Goal: Communication & Community: Answer question/provide support

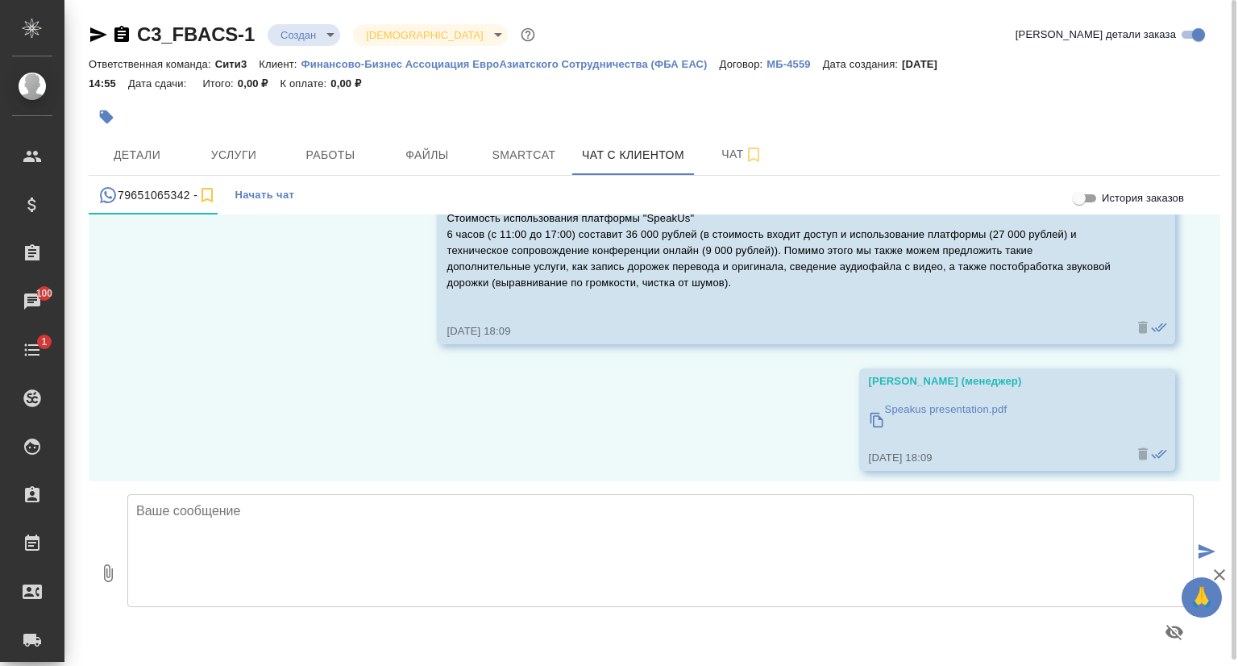
scroll to position [7297, 0]
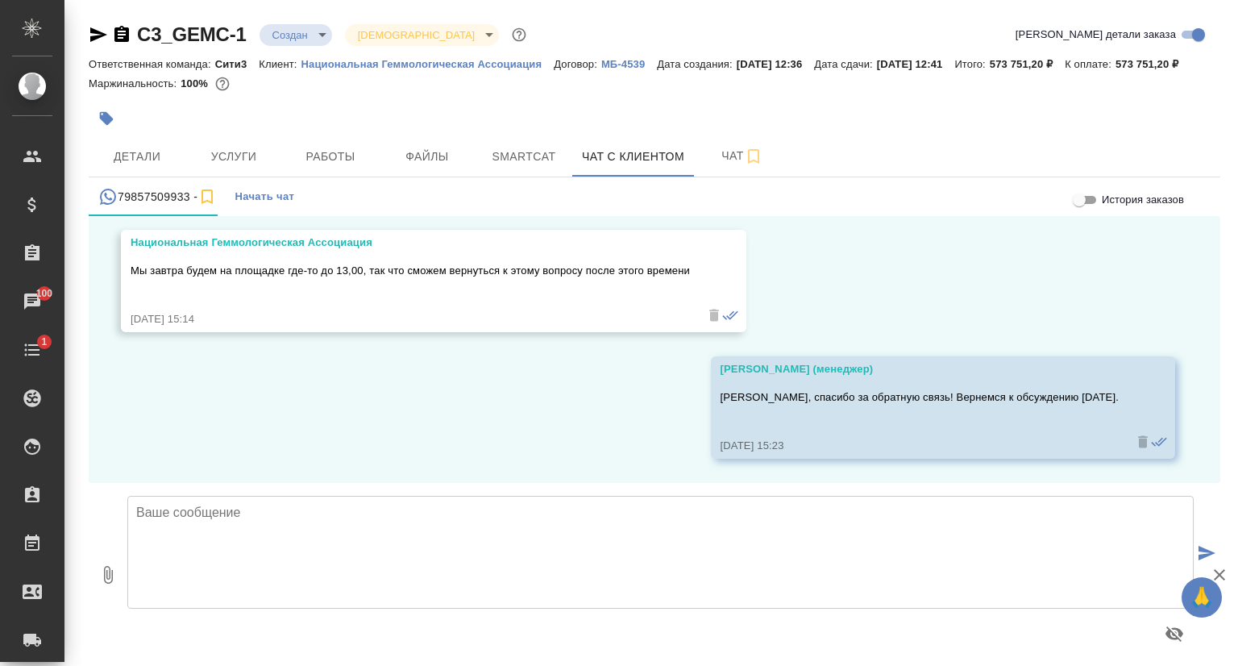
scroll to position [28, 0]
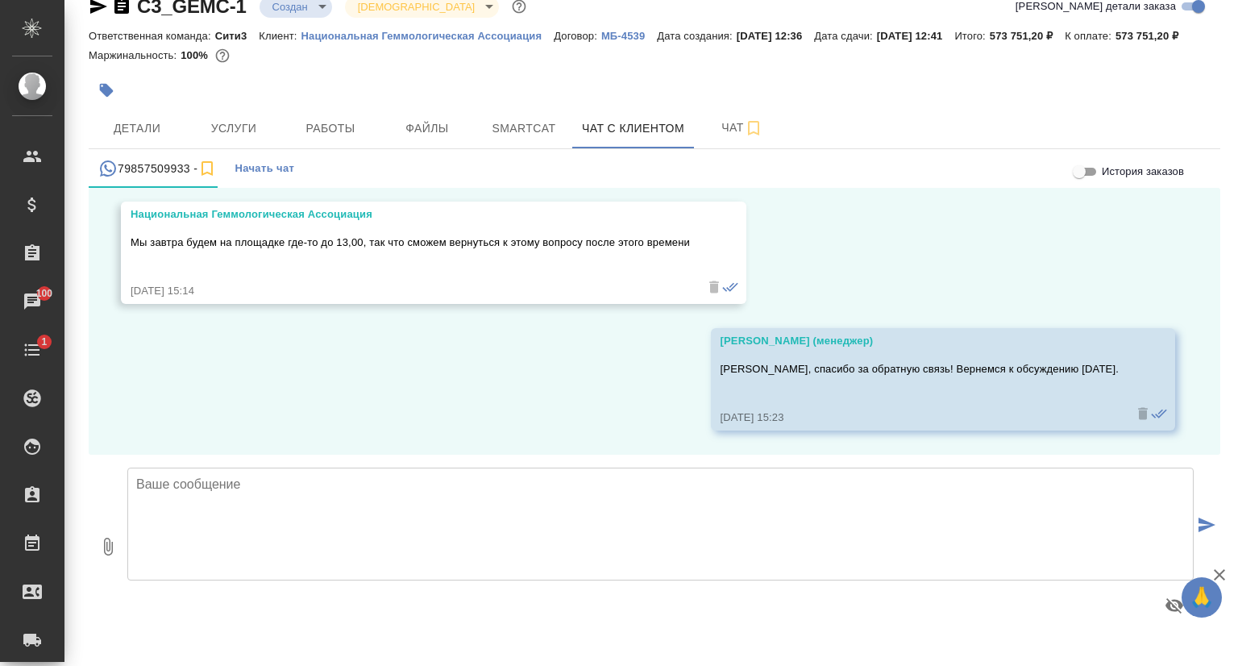
click at [248, 500] on textarea at bounding box center [660, 523] width 1066 height 113
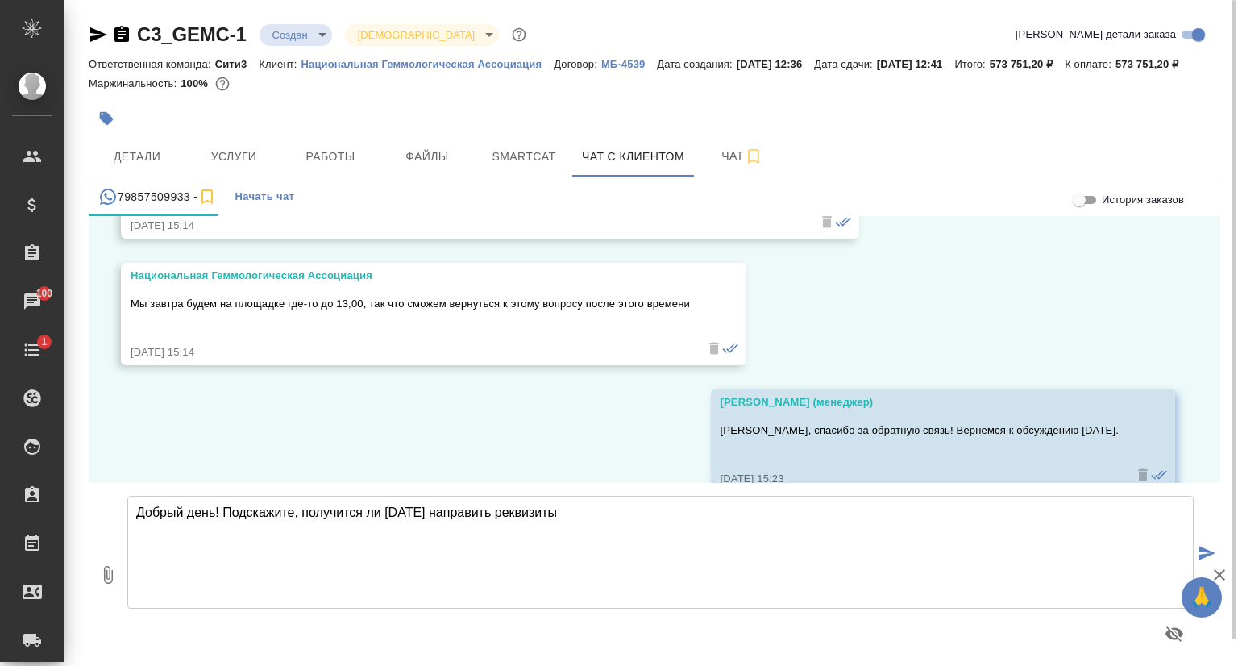
scroll to position [9353, 0]
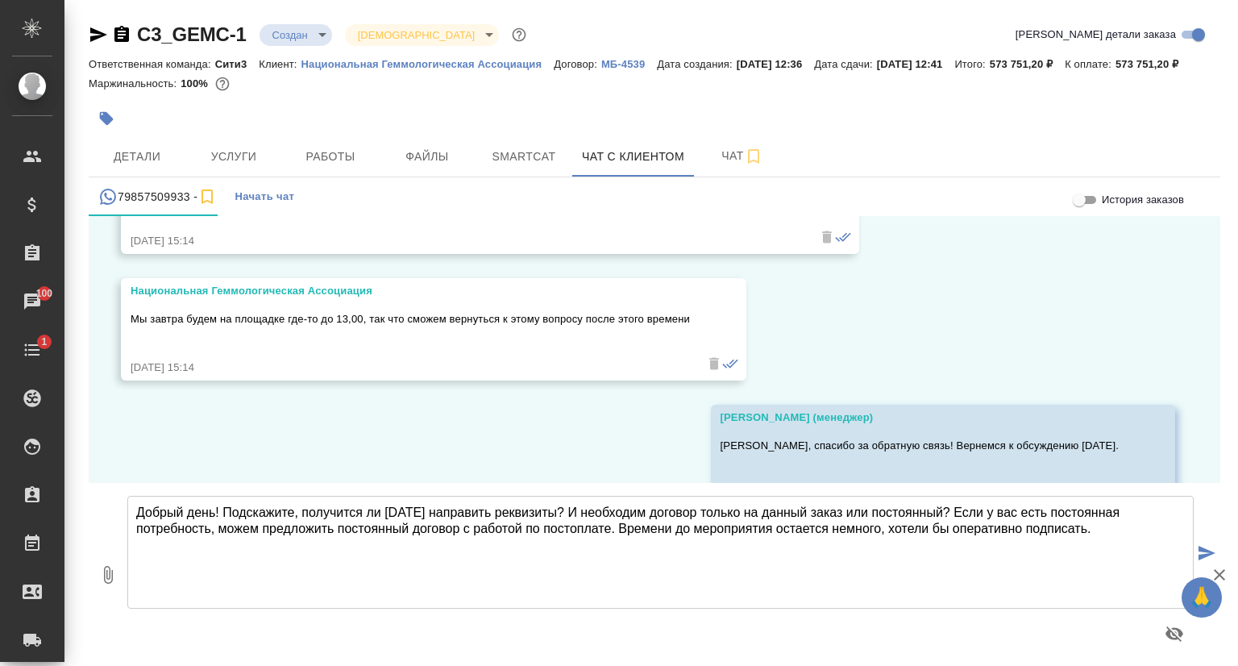
click at [1023, 547] on textarea "Добрый день! Подскажите, получится ли сегодня направить реквизиты? И необходим …" at bounding box center [660, 552] width 1066 height 113
type textarea "Добрый день! Подскажите, получится ли сегодня направить реквизиты? И необходим …"
click at [621, 551] on textarea "Добрый день! Подскажите, получится ли сегодня направить реквизиты? И необходим …" at bounding box center [660, 552] width 1066 height 113
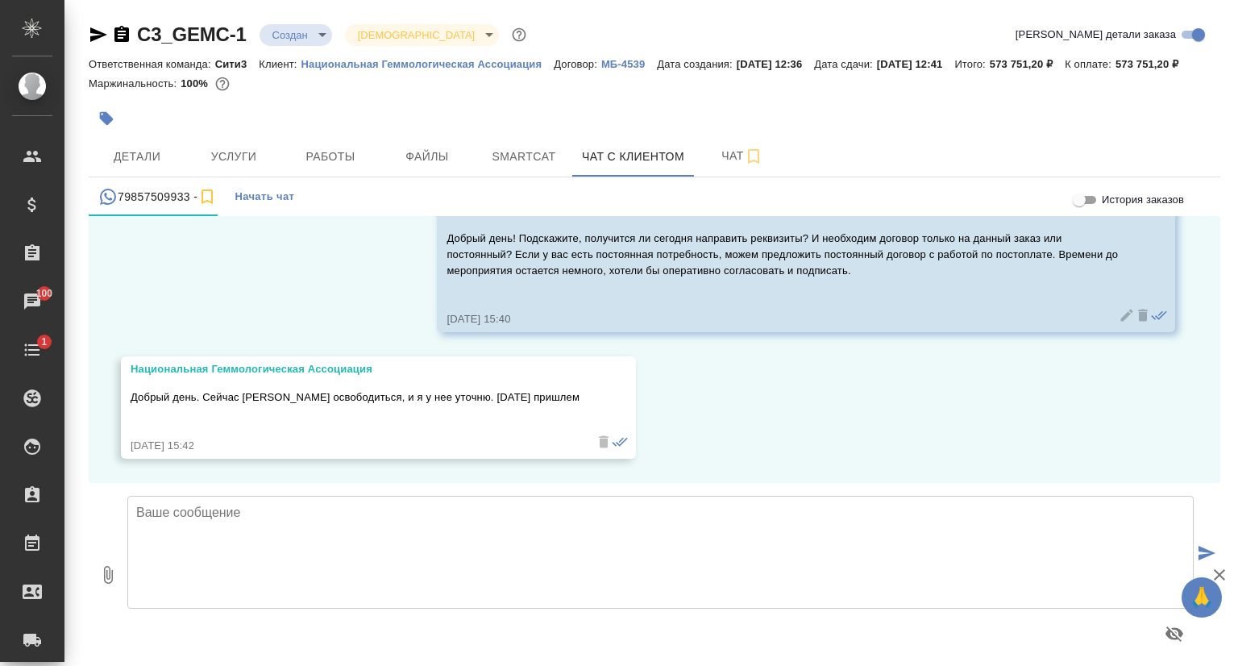
scroll to position [28, 0]
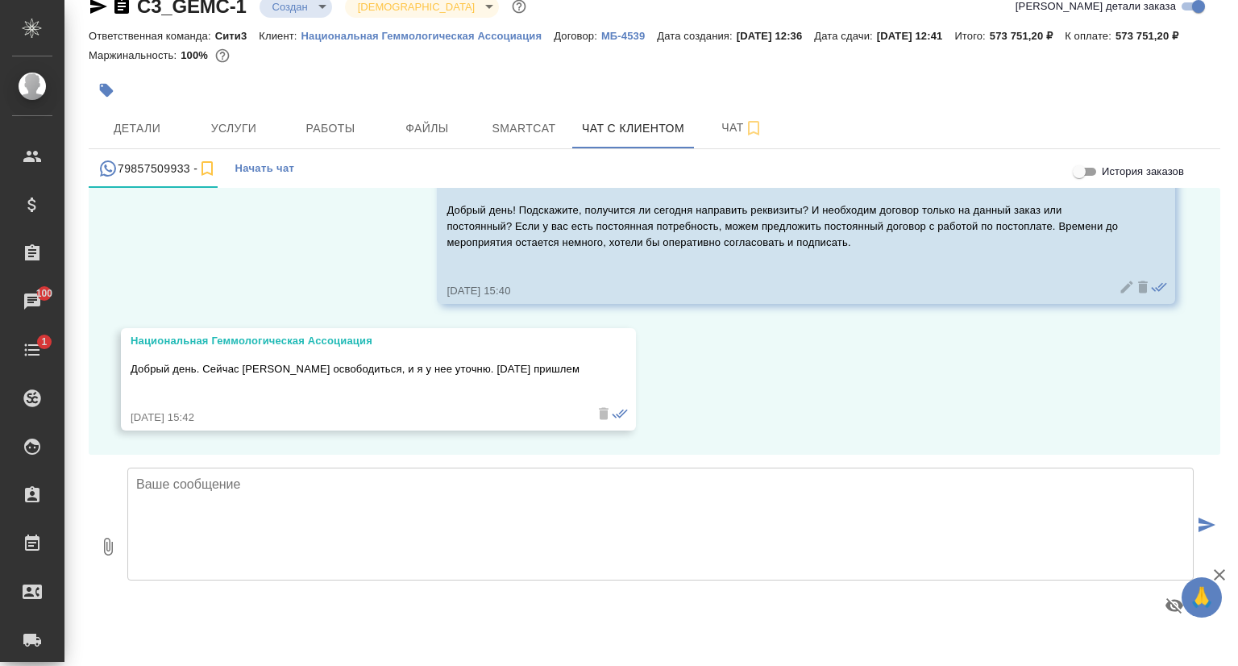
click at [297, 496] on textarea at bounding box center [660, 523] width 1066 height 113
type textarea "Благодарю, ожидаем."
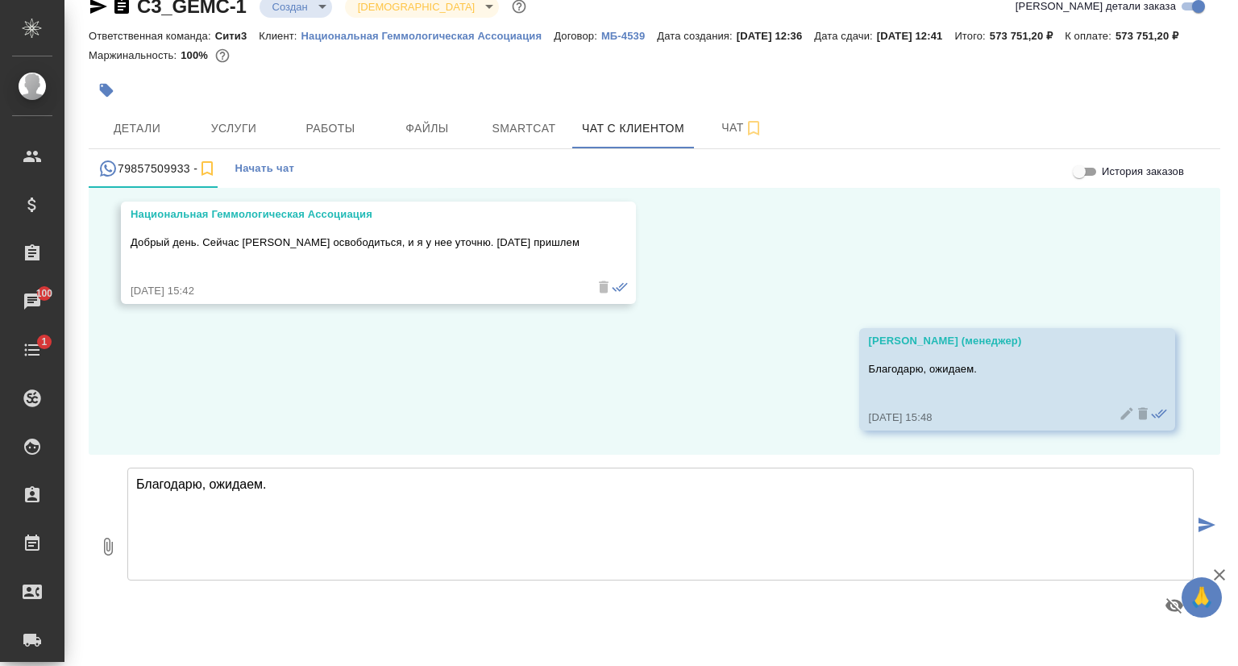
scroll to position [9996, 0]
click at [136, 139] on span "Детали" at bounding box center [136, 128] width 77 height 20
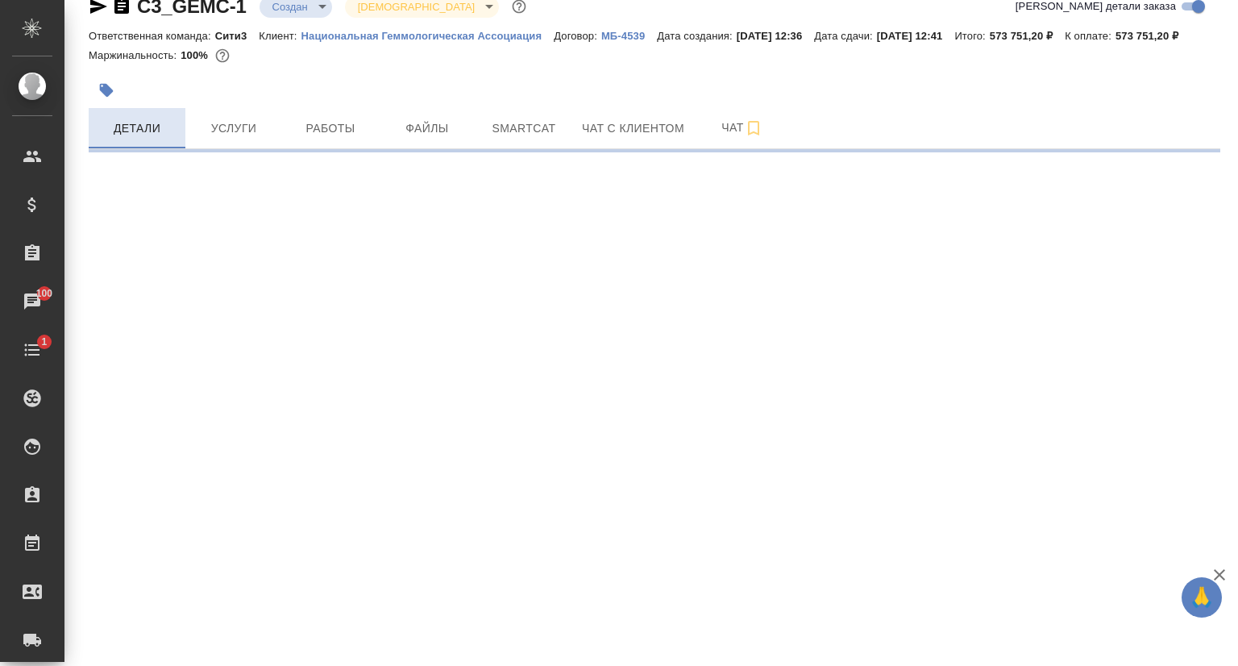
select select "RU"
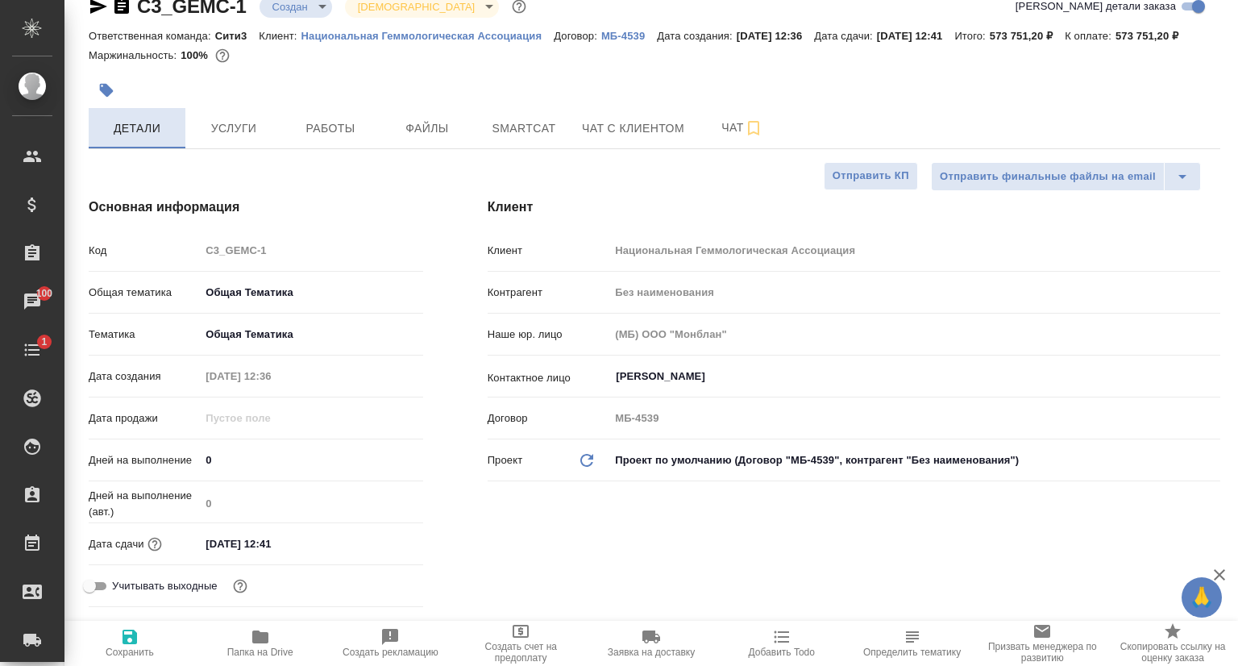
type textarea "x"
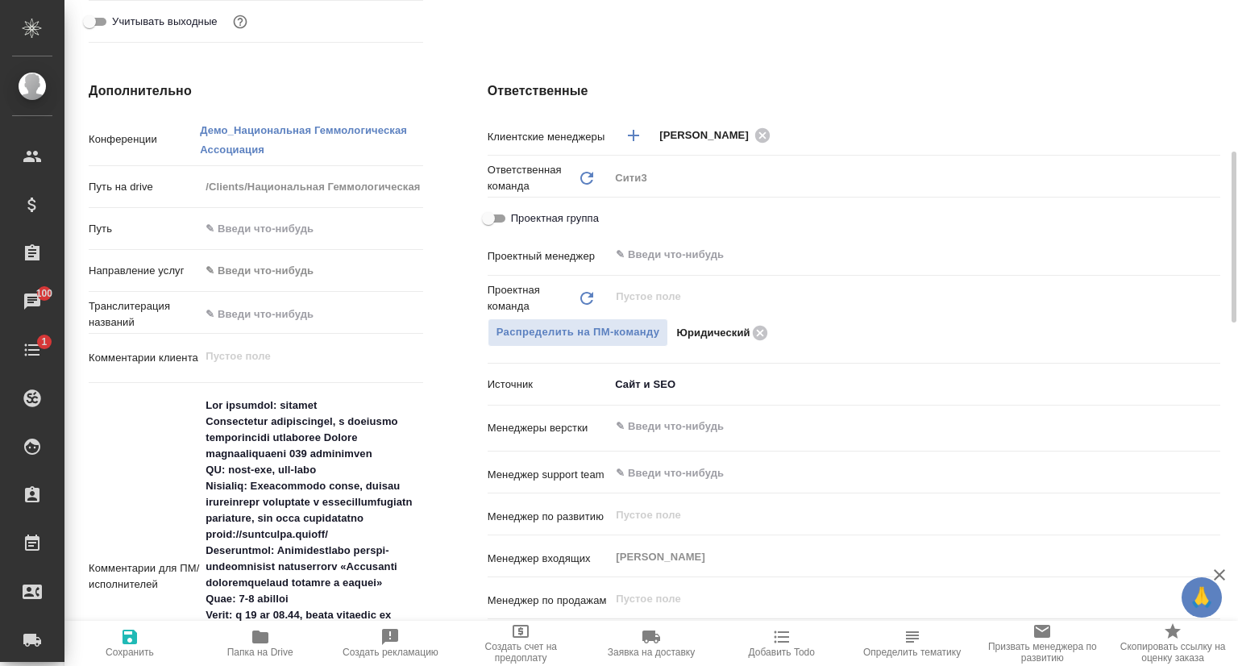
type input "Касаткина Александра"
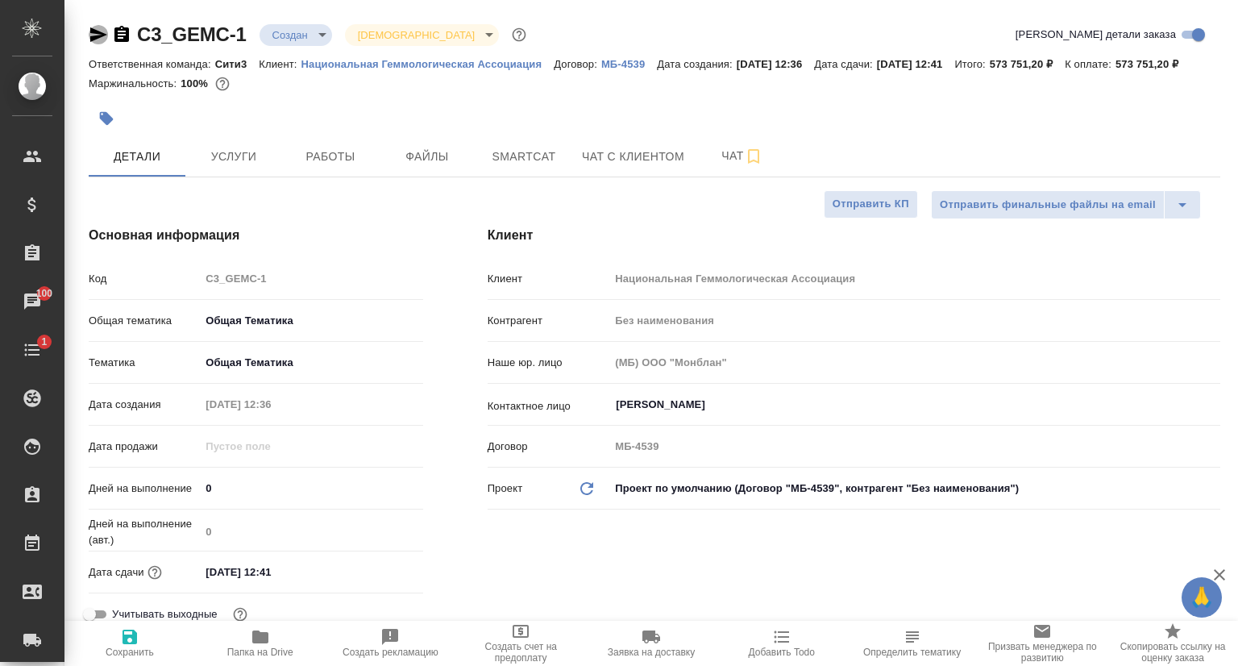
click at [89, 34] on icon "button" at bounding box center [98, 34] width 19 height 19
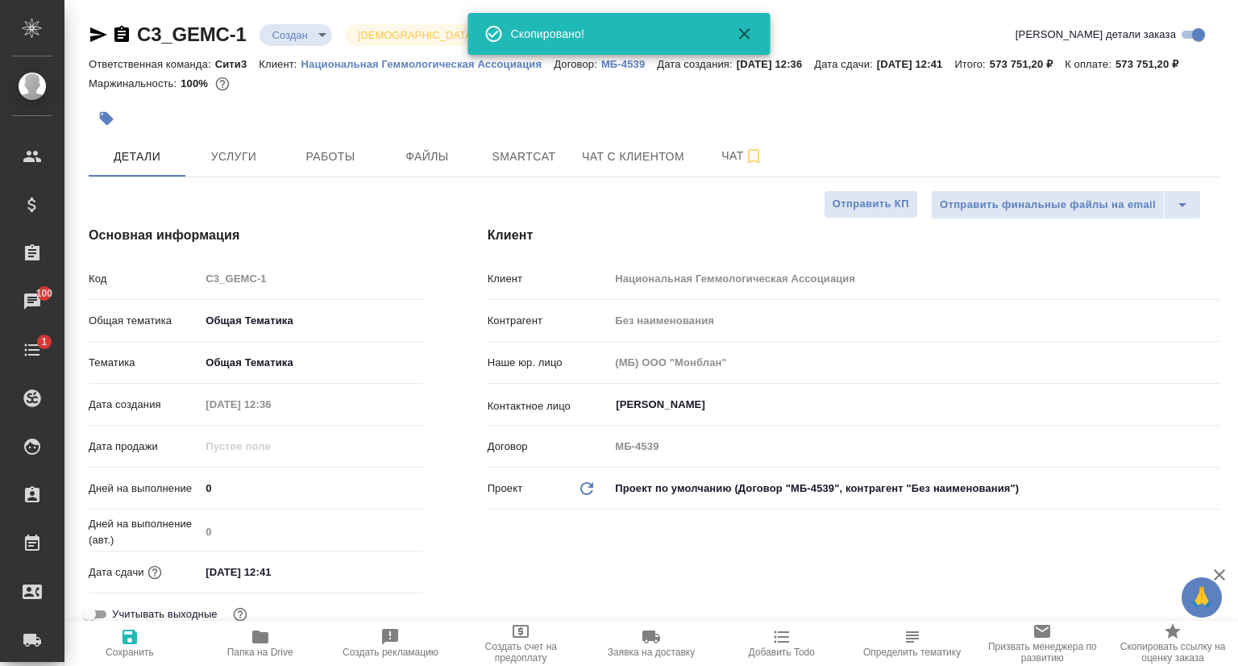
type textarea "x"
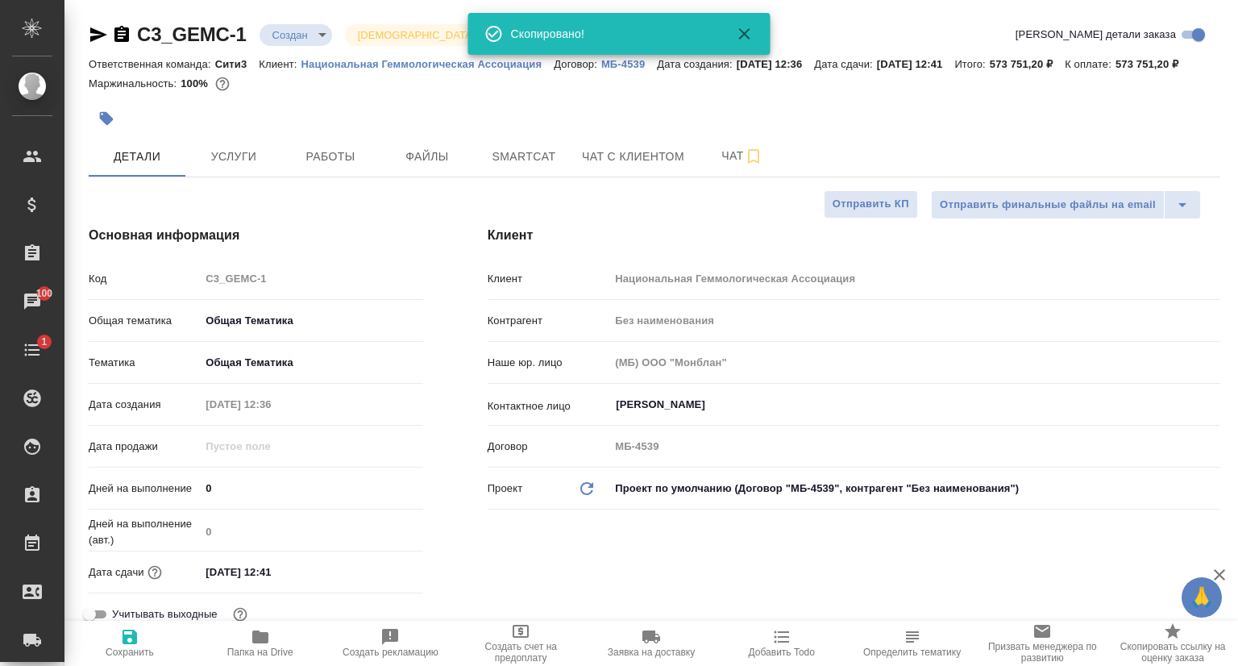
type textarea "x"
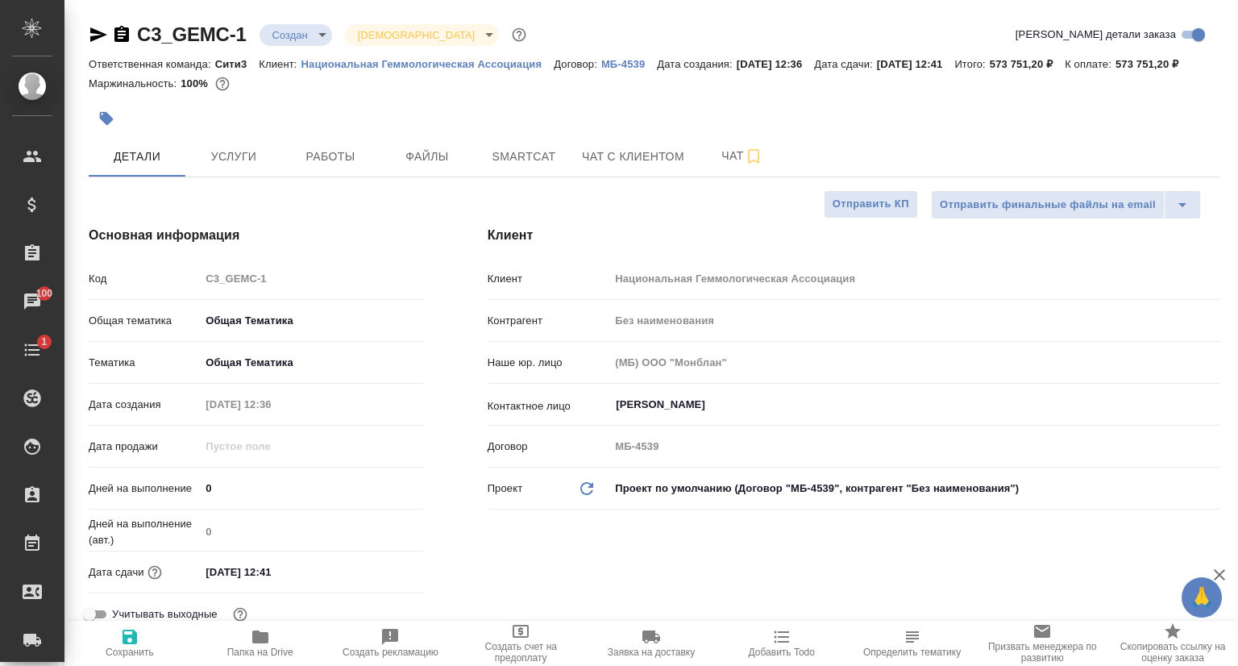
click at [358, 64] on p "Национальная Геммологическая Ассоциация" at bounding box center [427, 64] width 253 height 12
type textarea "x"
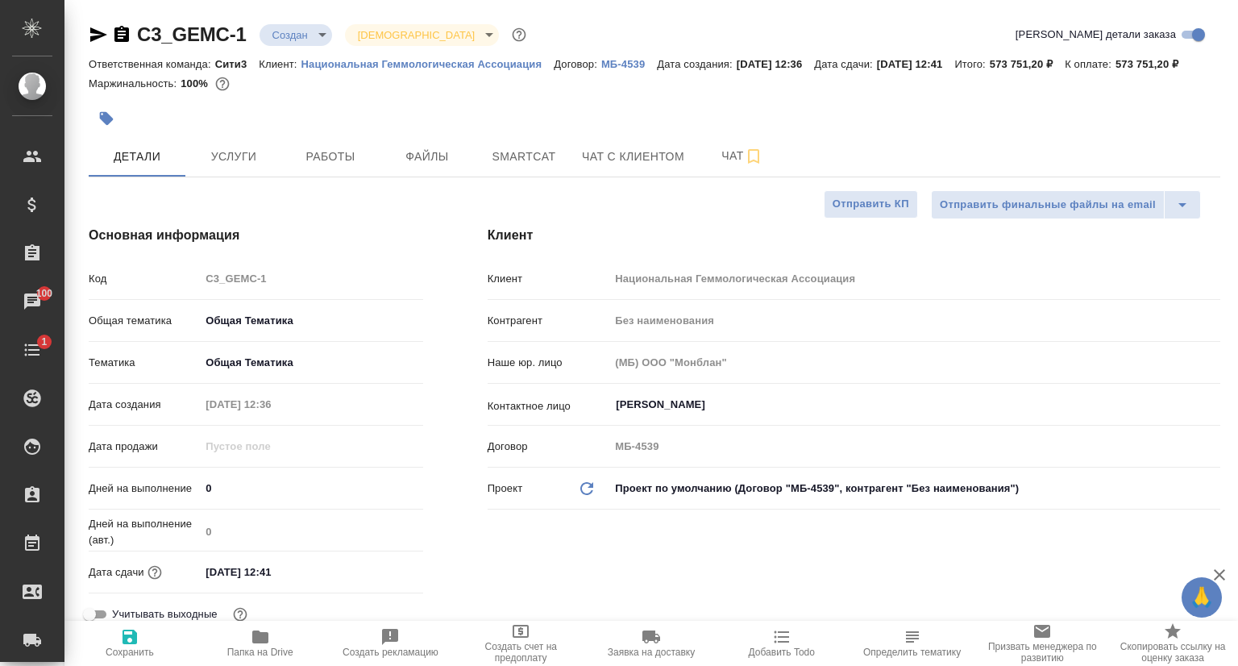
type textarea "x"
click at [603, 167] on span "Чат с клиентом" at bounding box center [633, 157] width 102 height 20
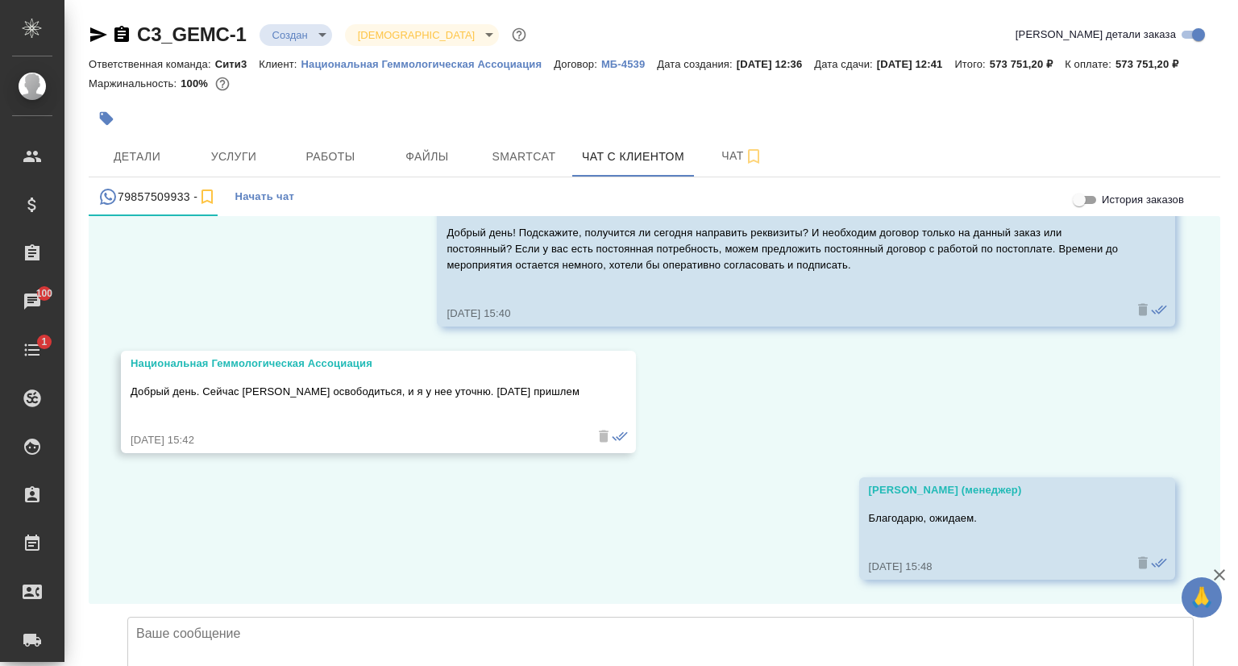
scroll to position [9996, 0]
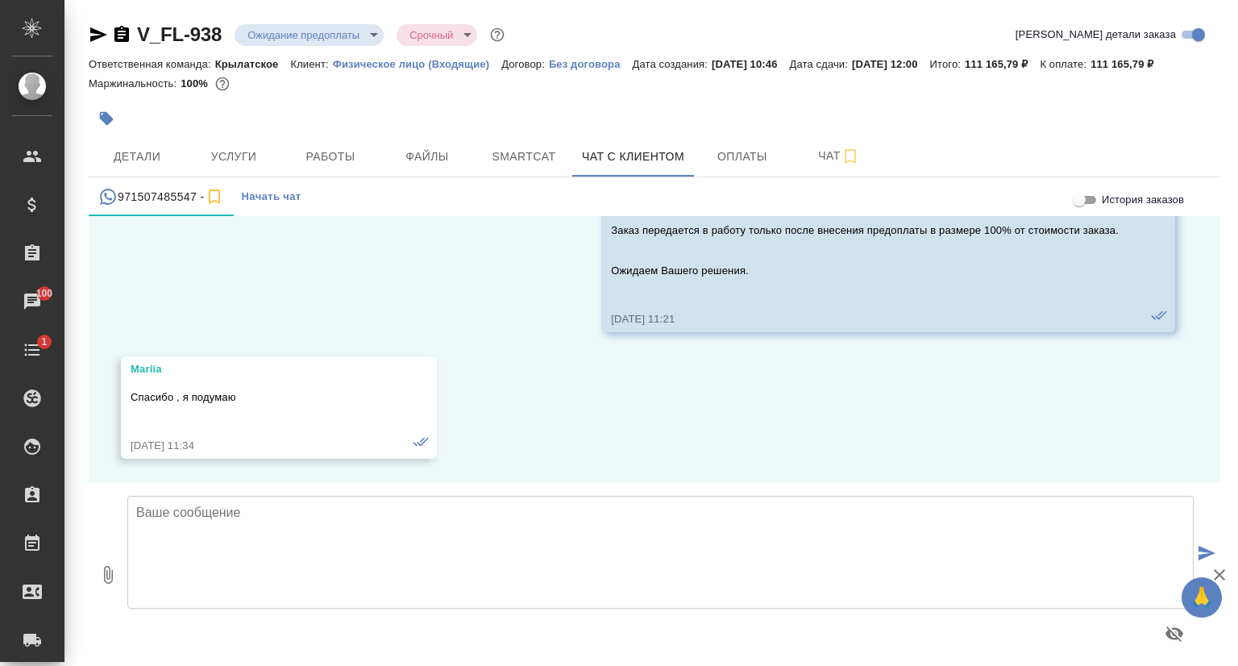
scroll to position [9, 0]
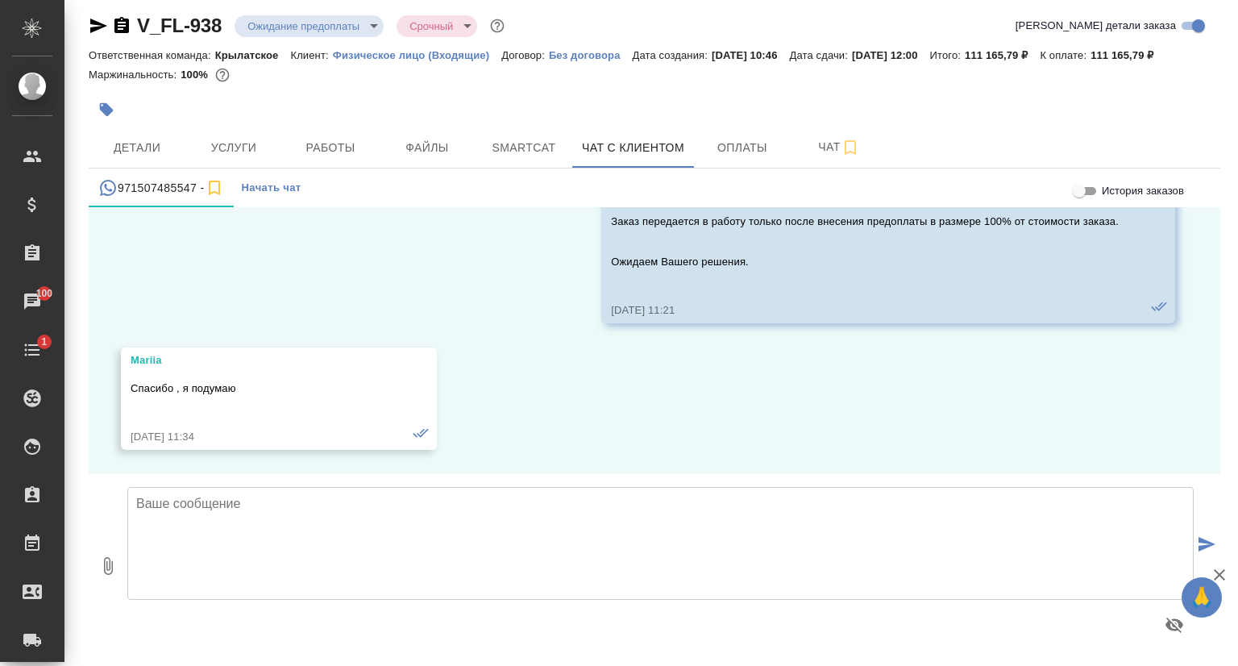
drag, startPoint x: 162, startPoint y: 197, endPoint x: 404, endPoint y: 179, distance: 242.5
click at [404, 179] on div "971507485547 - Начать чат" at bounding box center [654, 187] width 1131 height 39
drag, startPoint x: 331, startPoint y: 193, endPoint x: 28, endPoint y: 182, distance: 303.2
click at [64, 185] on div ".cls-1 fill:#fff; AWATERA Сеитов Павел p.seitov Клиенты Спецификации Заказы 100…" at bounding box center [619, 333] width 1238 height 666
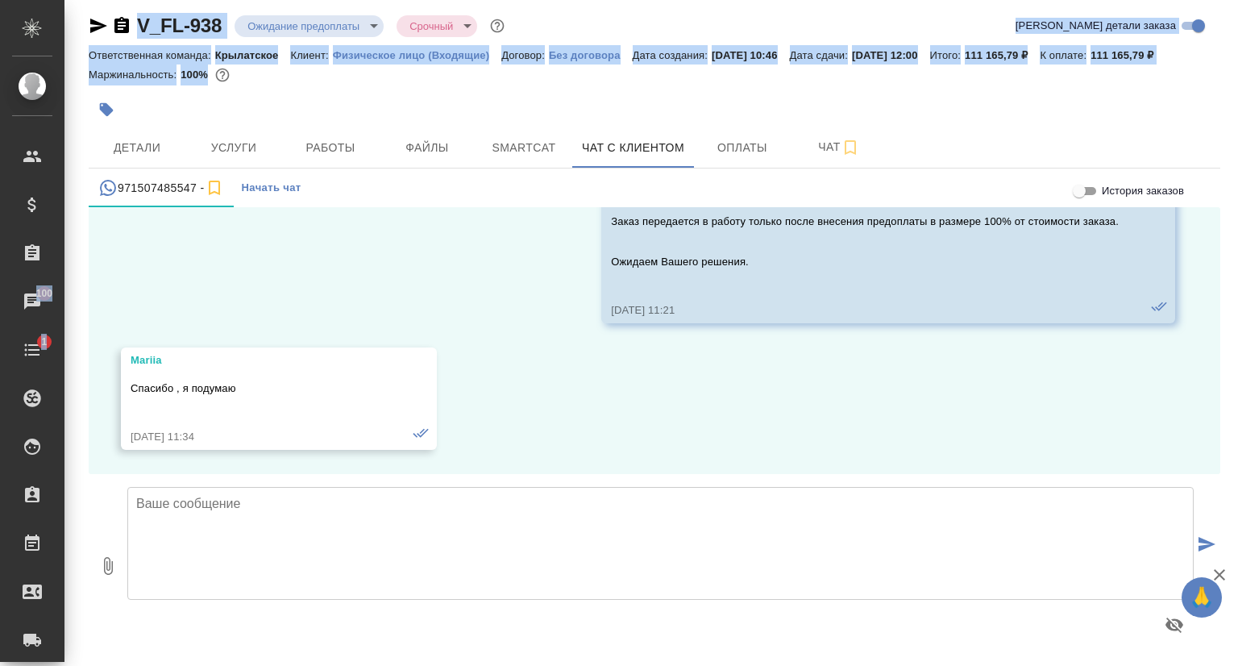
click at [165, 185] on div "971507485547 -" at bounding box center [161, 188] width 126 height 20
click at [156, 194] on div "971507485547 -" at bounding box center [161, 188] width 126 height 20
click at [340, 194] on div "971507485547 - Начать чат" at bounding box center [654, 187] width 1131 height 39
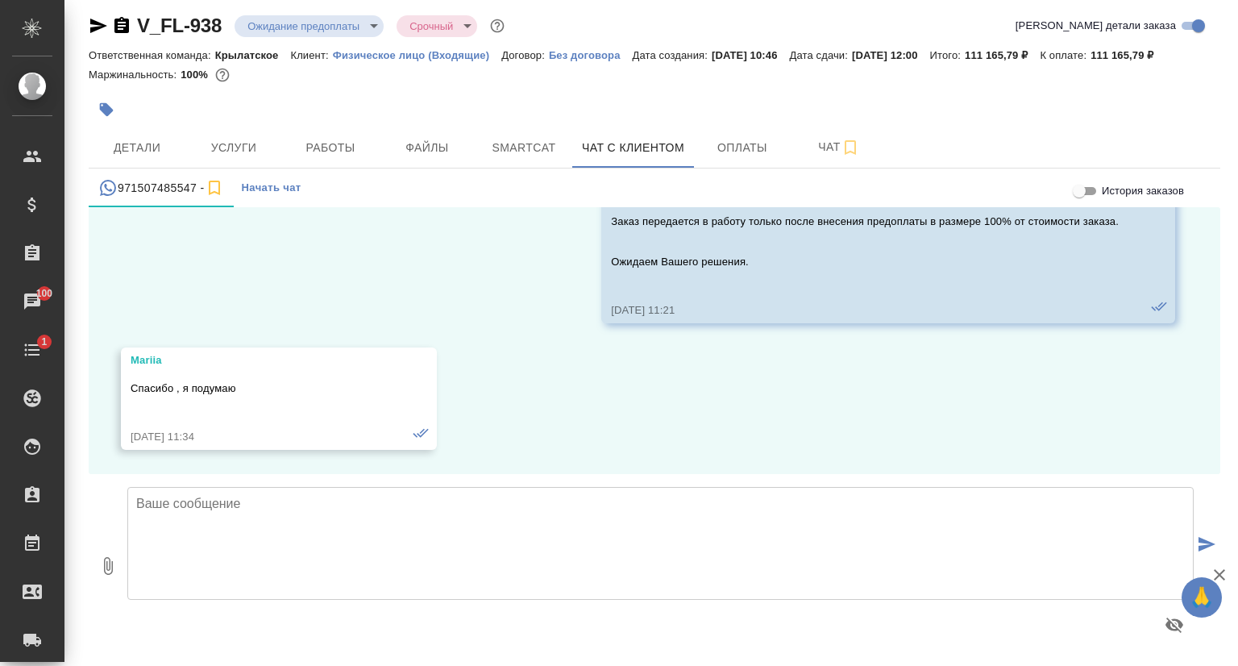
click at [221, 509] on textarea at bounding box center [660, 543] width 1066 height 113
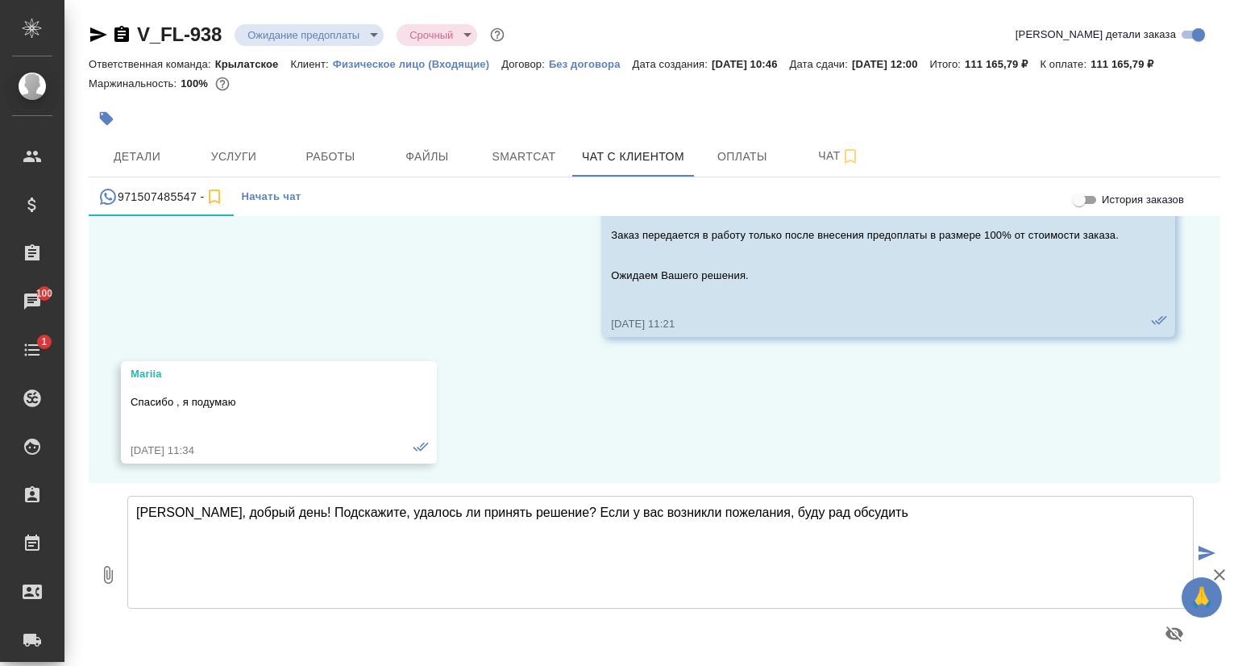
scroll to position [2090, 0]
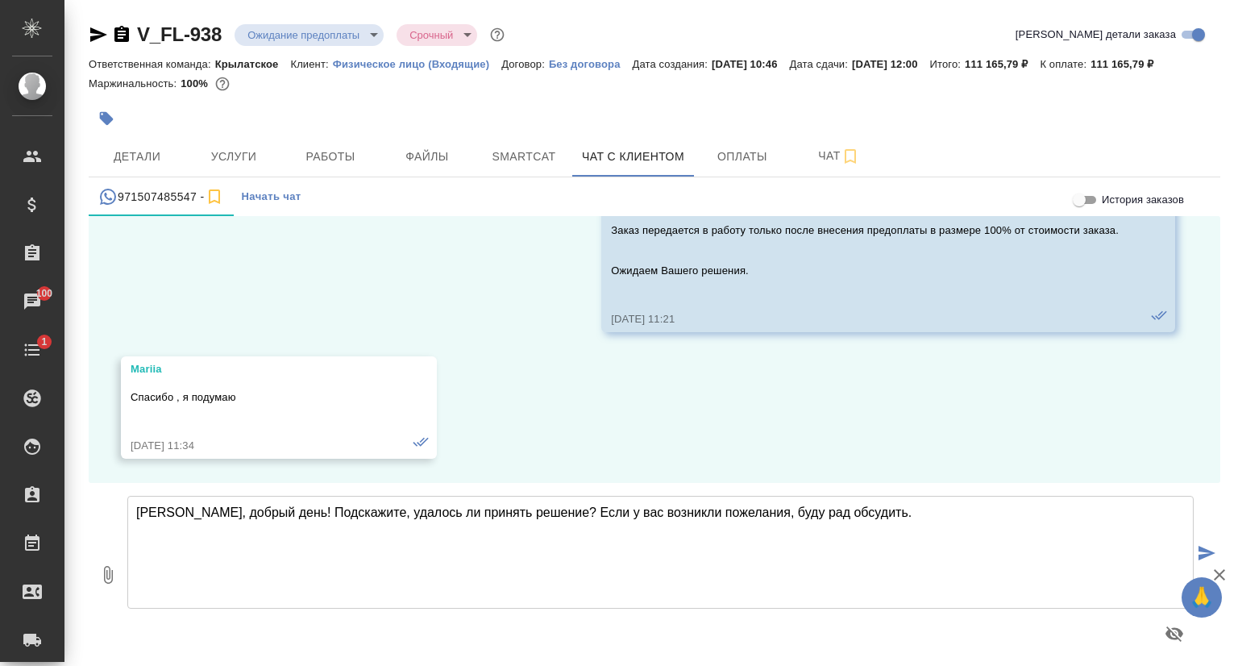
type textarea "Мария, добрый день! Подскажите, удалось ли принять решение? Если у вас возникли…"
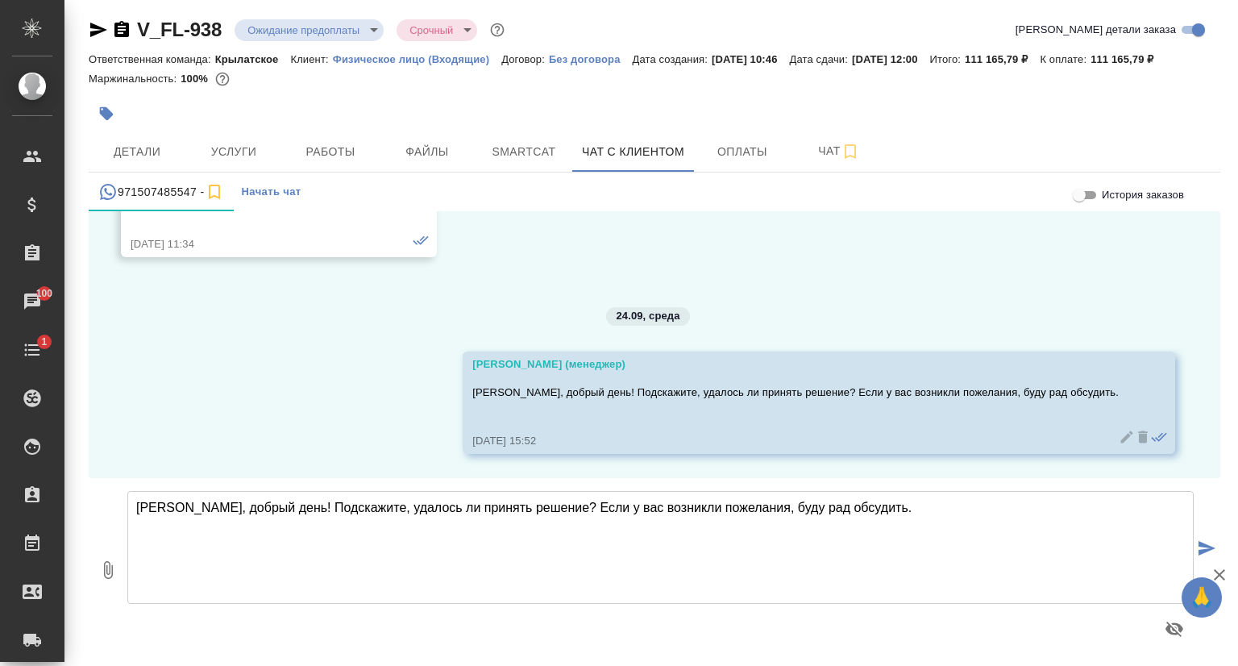
scroll to position [9, 0]
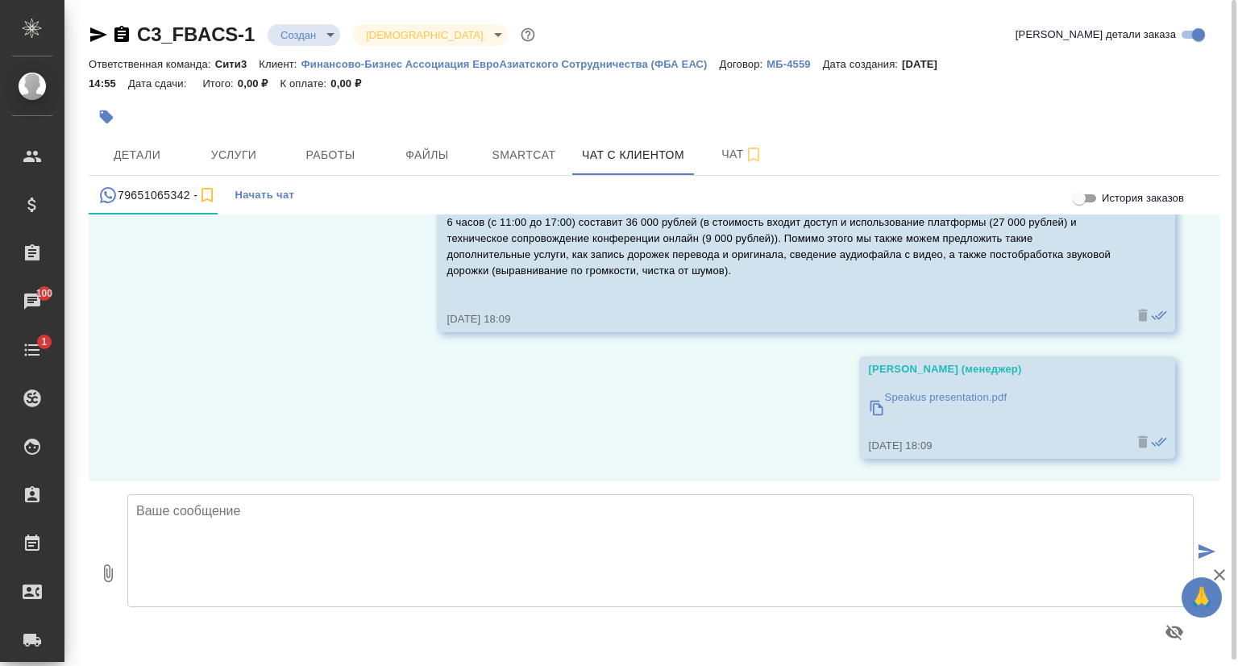
scroll to position [7779, 0]
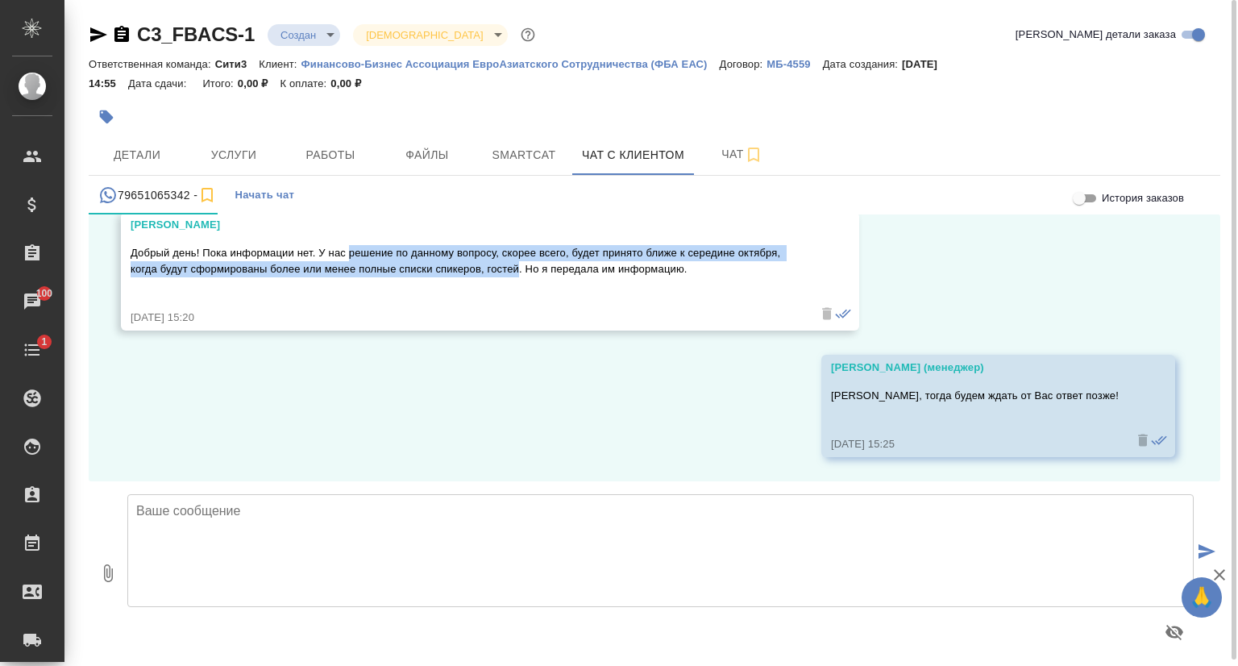
drag, startPoint x: 348, startPoint y: 252, endPoint x: 517, endPoint y: 265, distance: 168.9
click at [517, 265] on p "Добрый день! Пока информации нет. У нас решение по данному вопросу, скорее всег…" at bounding box center [467, 261] width 672 height 32
copy p "решение по данному вопросу, скорее всего, будет принято ближе к середине октябр…"
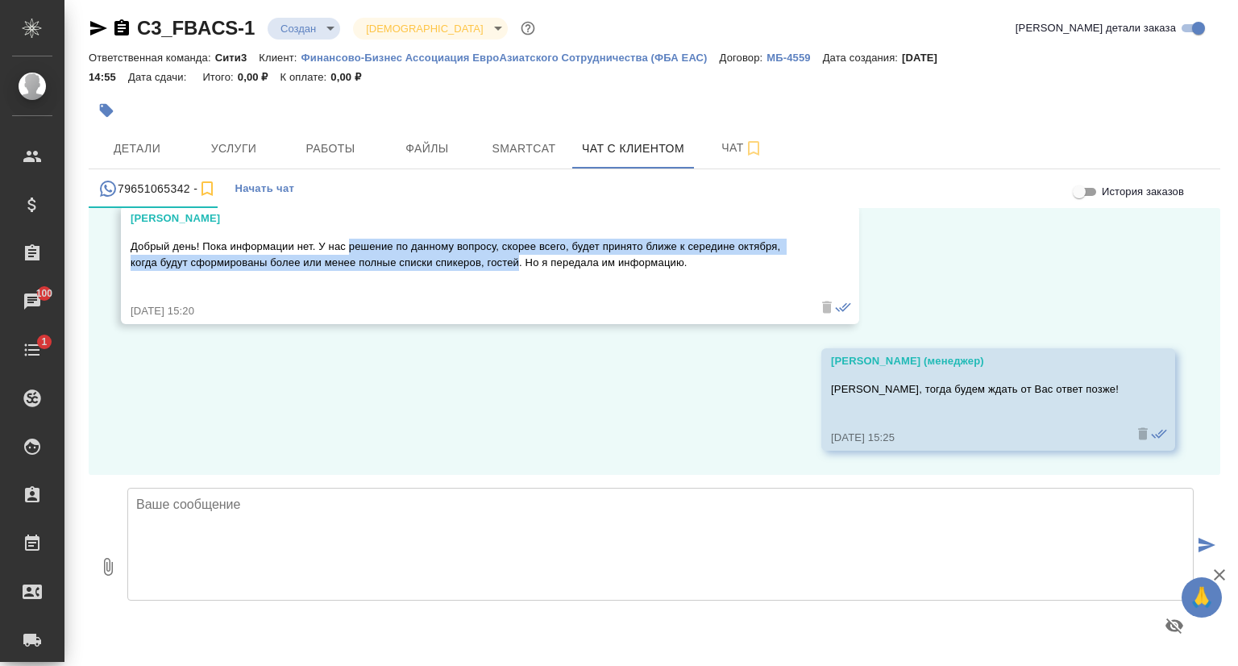
scroll to position [7652, 0]
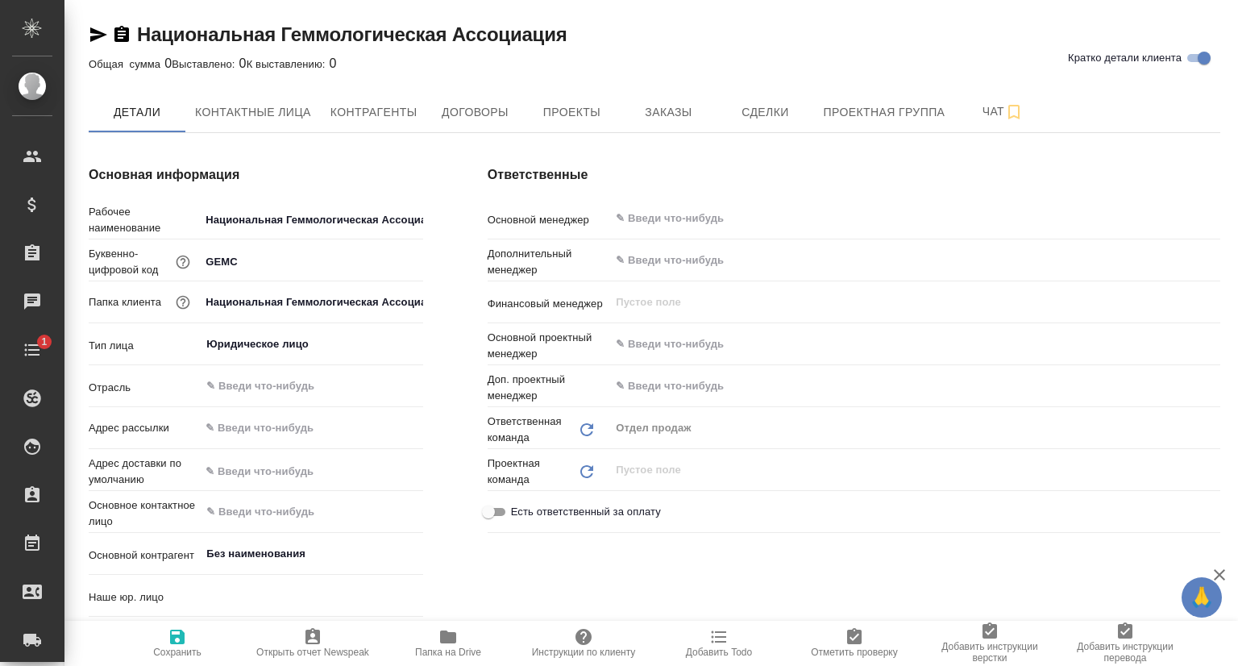
type input "(МБ) ООО "Монблан""
type textarea "x"
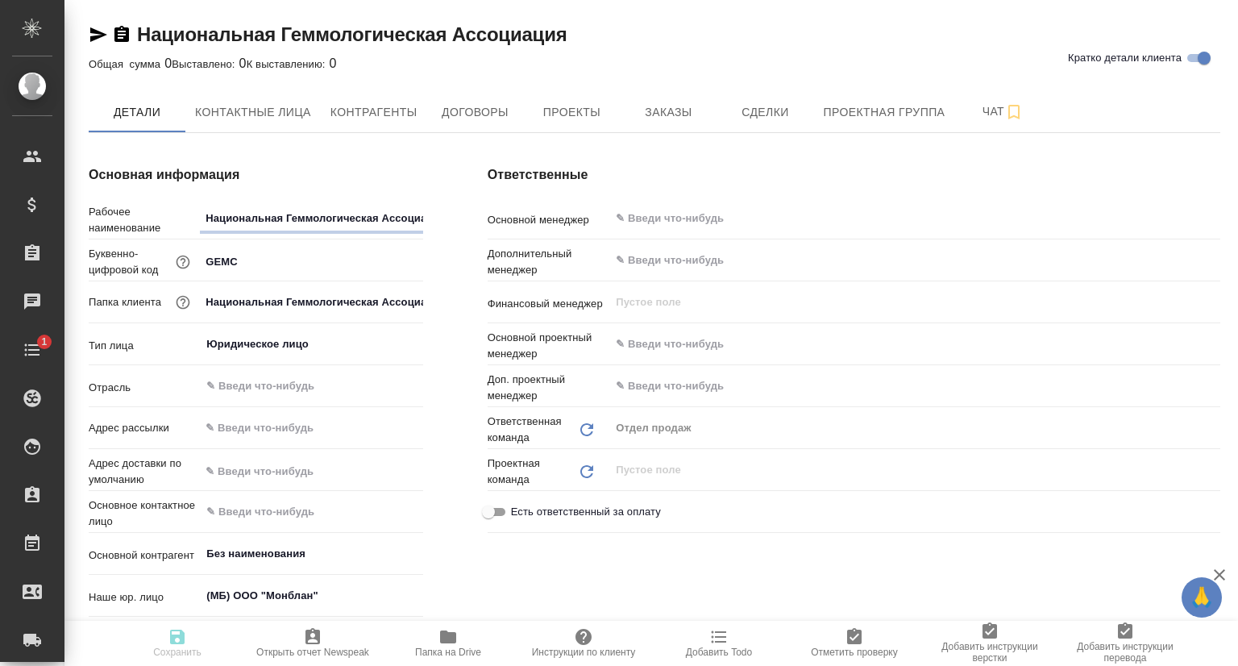
type textarea "x"
click at [100, 32] on icon "button" at bounding box center [98, 34] width 17 height 15
type textarea "x"
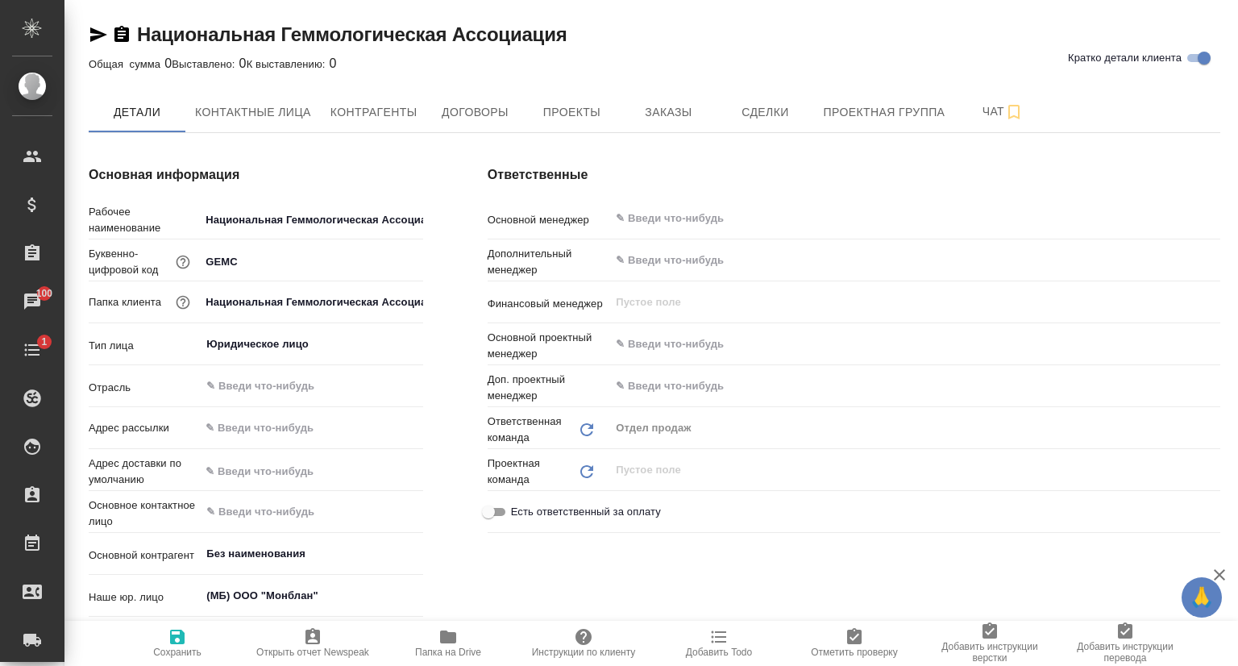
type textarea "x"
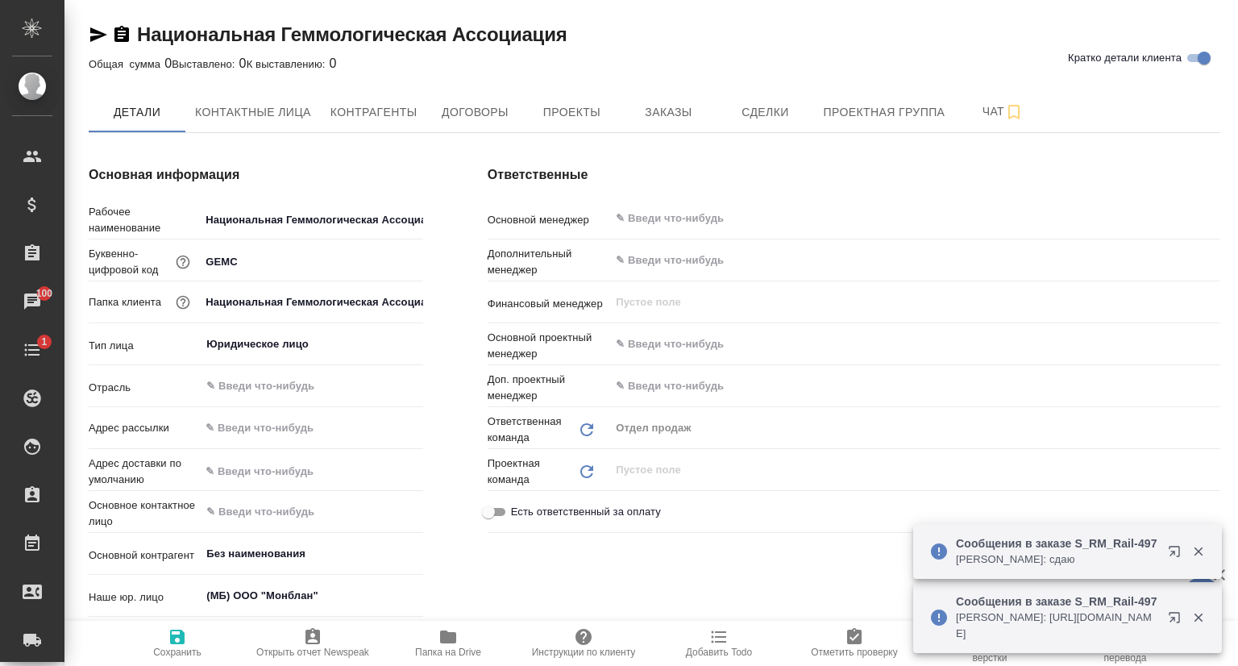
click at [95, 35] on icon "button" at bounding box center [98, 34] width 17 height 15
